Goal: Task Accomplishment & Management: Manage account settings

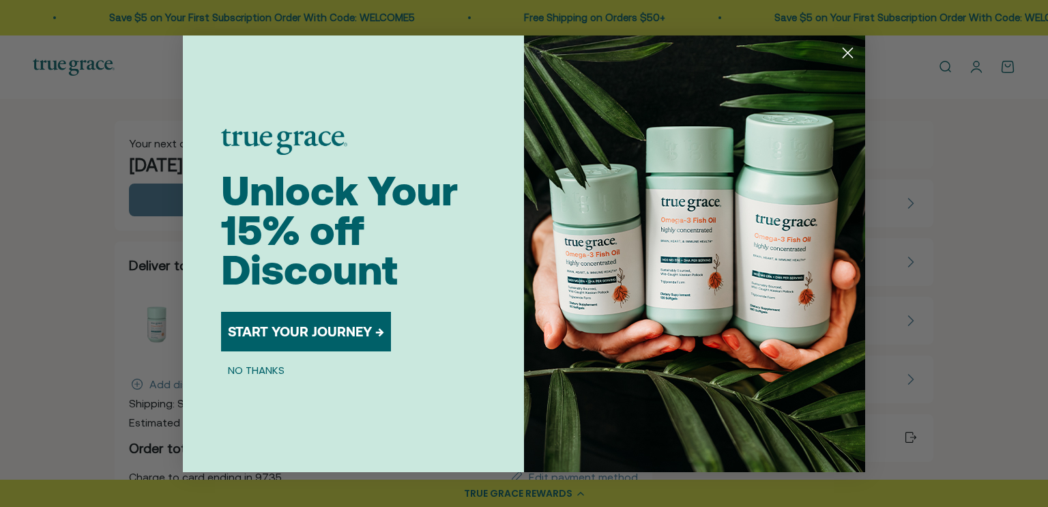
click at [846, 55] on circle "Close dialog" at bounding box center [847, 52] width 23 height 23
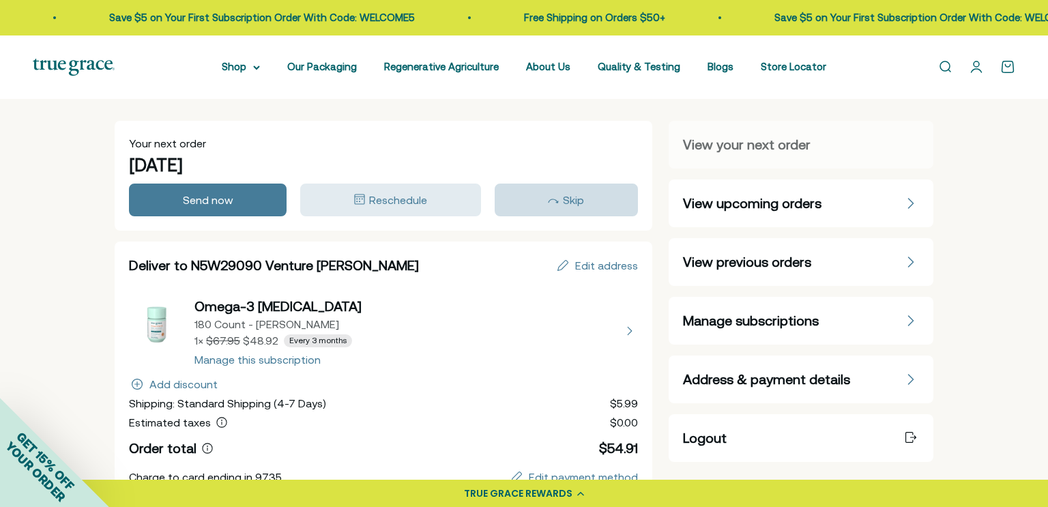
click at [558, 198] on icon "button" at bounding box center [553, 200] width 11 height 5
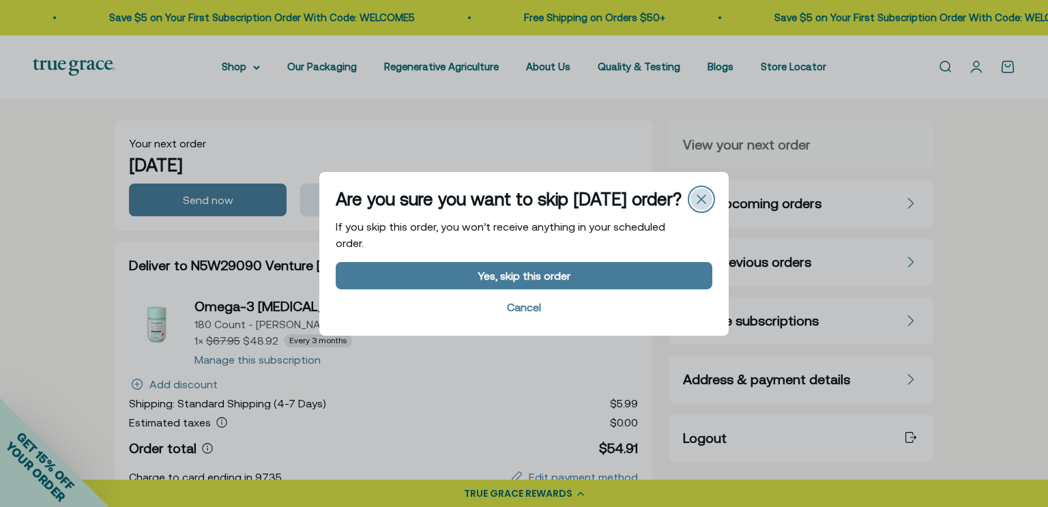
click at [698, 198] on icon "Close" at bounding box center [701, 199] width 10 height 10
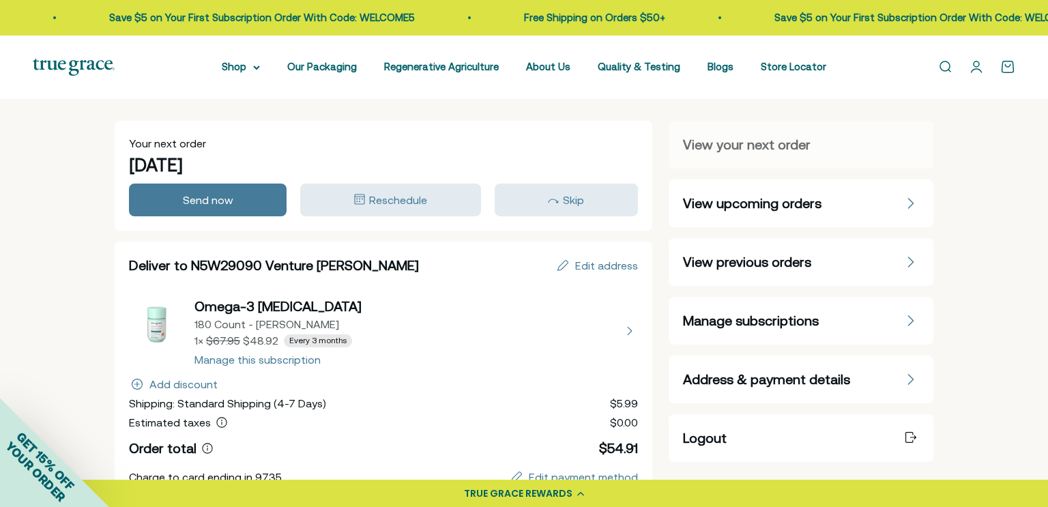
click at [906, 317] on icon "Manage subscriptions" at bounding box center [910, 320] width 8 height 11
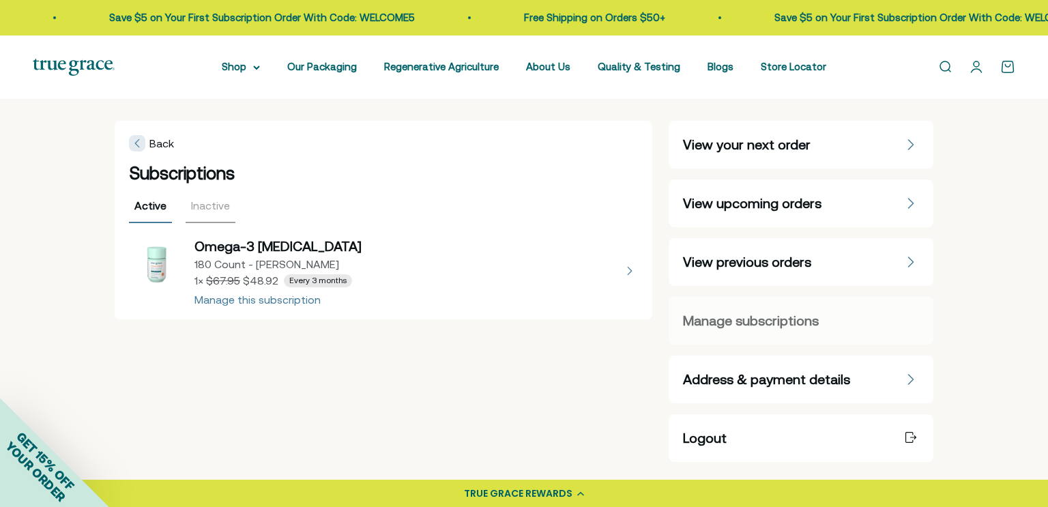
click at [299, 299] on button "view details about Omega-3 Fish Oil 180 Count - Refill Pouch 1 × $48.92 Every 3…" at bounding box center [383, 271] width 509 height 68
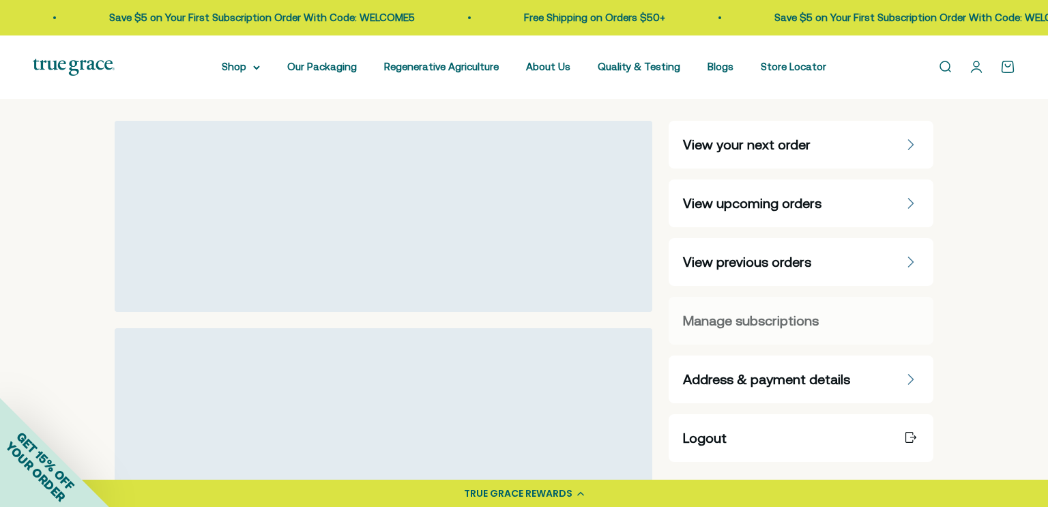
select select "90 Day"
select select "month"
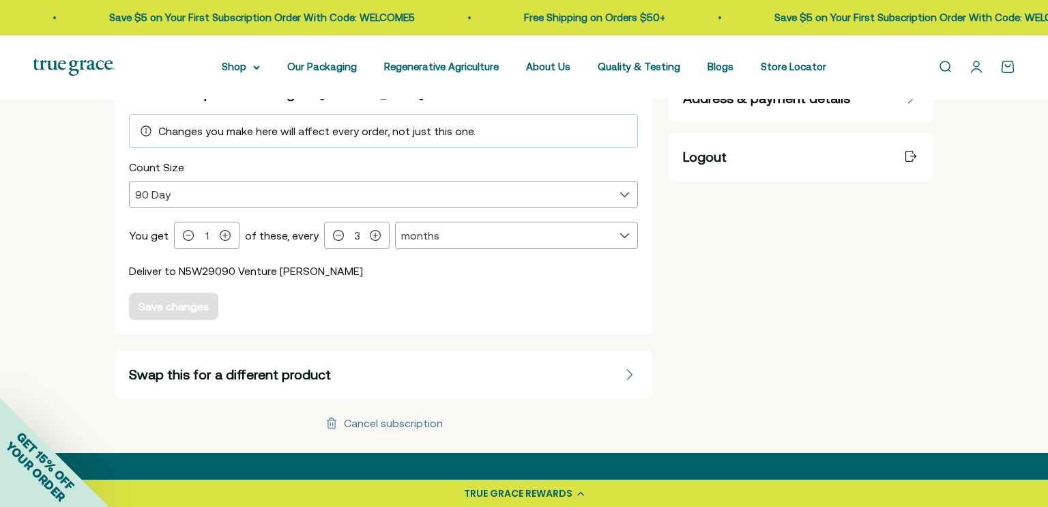
scroll to position [283, 0]
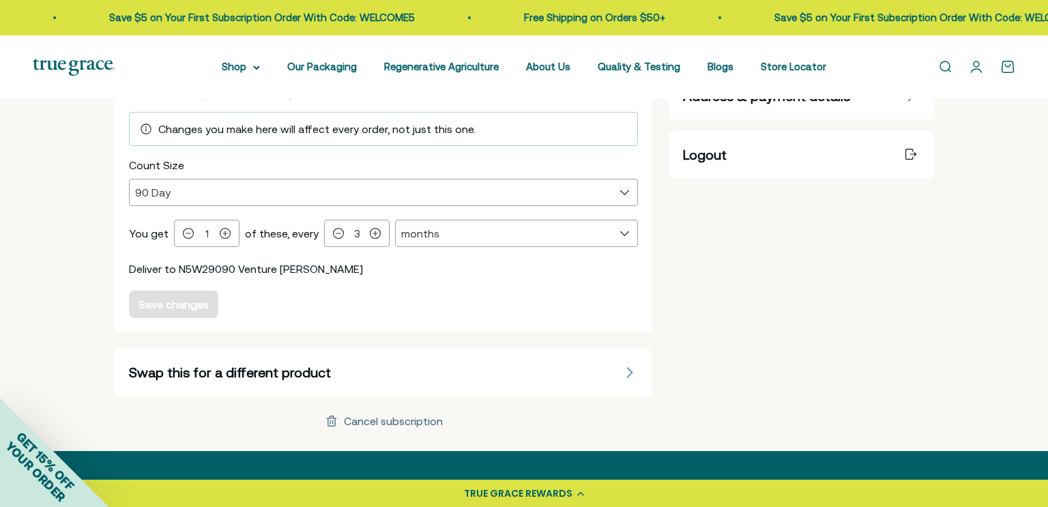
click at [375, 417] on div "Cancel subscription" at bounding box center [393, 420] width 99 height 11
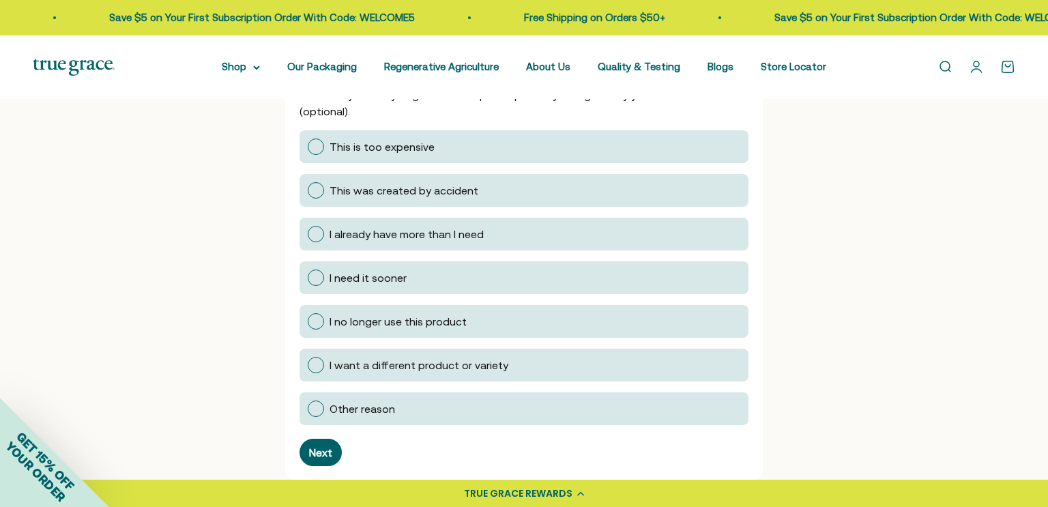
scroll to position [248, 0]
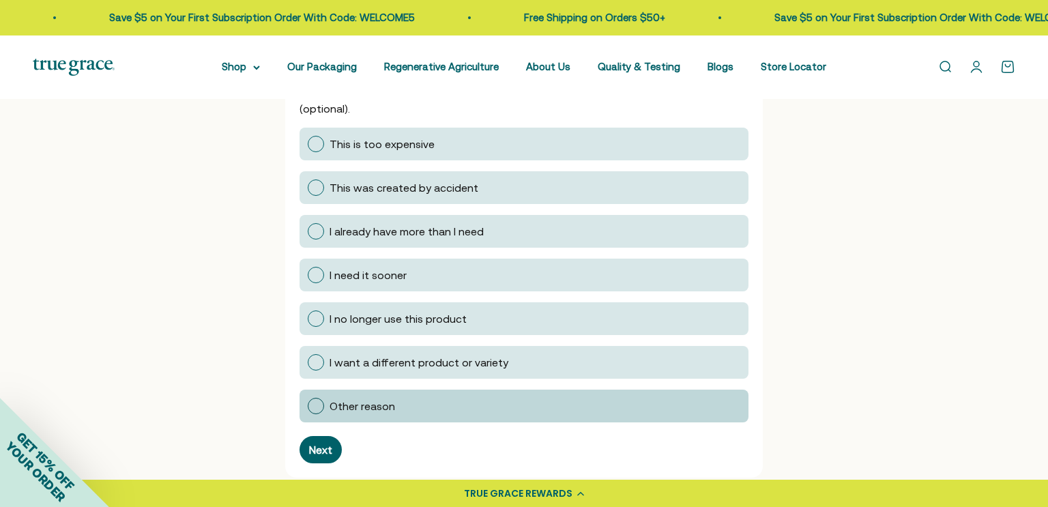
click at [314, 402] on div at bounding box center [316, 406] width 16 height 16
click at [307, 406] on input "Other reason" at bounding box center [307, 406] width 0 height 0
click at [316, 446] on div "Next" at bounding box center [320, 449] width 23 height 11
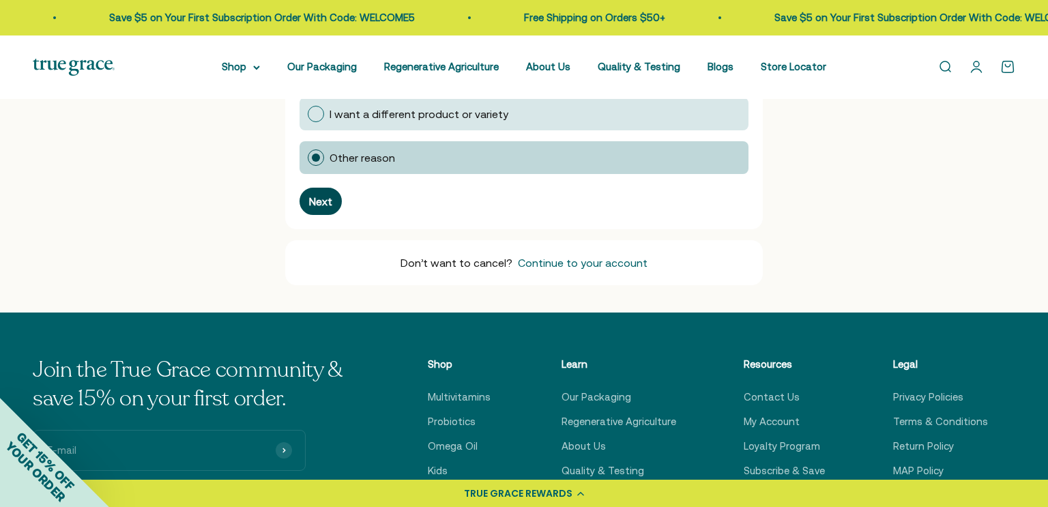
scroll to position [248, 0]
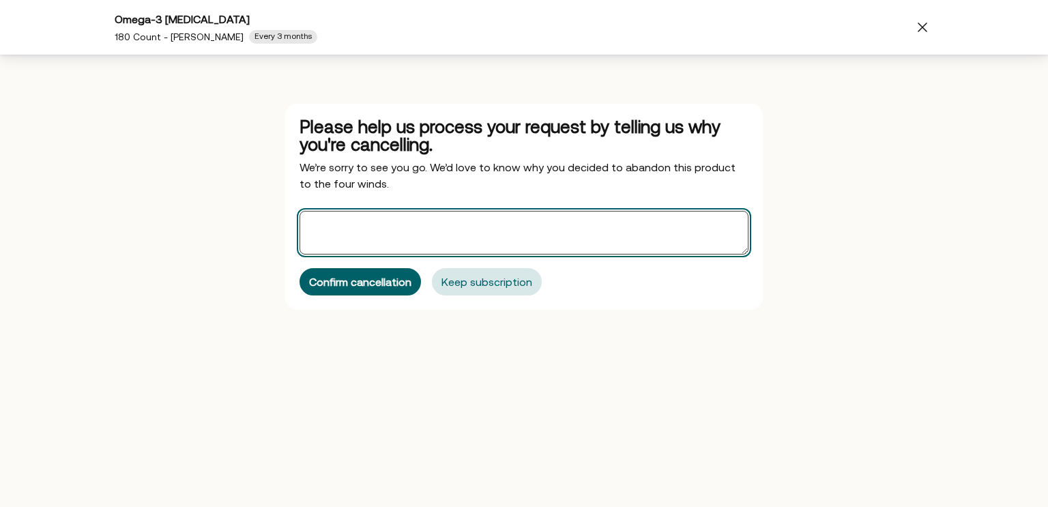
click at [332, 224] on textarea "Offers" at bounding box center [523, 233] width 449 height 44
click at [331, 224] on textarea "Offers" at bounding box center [523, 233] width 449 height 44
type textarea "I don't want to pay $5.99 for shipping."
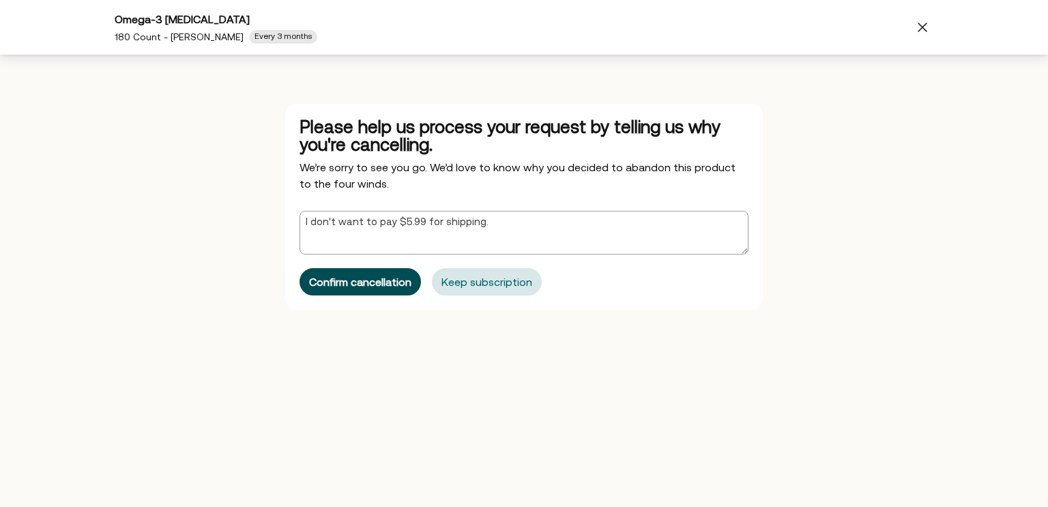
click at [359, 282] on div "Confirm cancellation" at bounding box center [360, 281] width 102 height 11
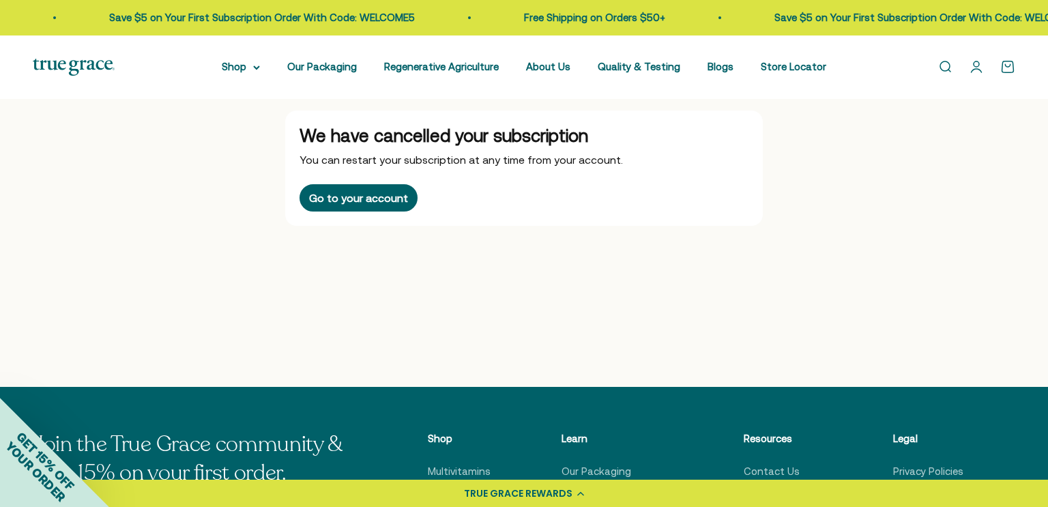
scroll to position [0, 0]
